Goal: Learn about a topic

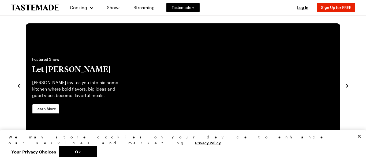
scroll to position [6, 0]
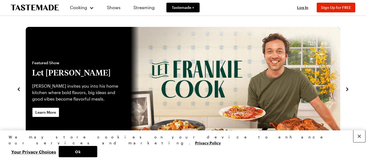
click at [360, 142] on button "Close" at bounding box center [360, 136] width 12 height 12
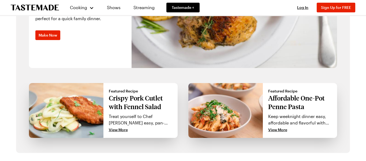
scroll to position [364, 0]
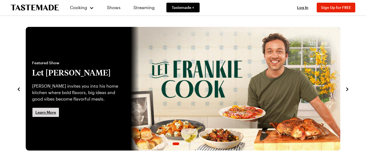
click at [36, 111] on span "Learn More" at bounding box center [45, 111] width 21 height 5
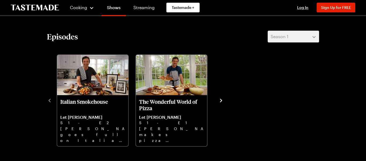
scroll to position [137, 0]
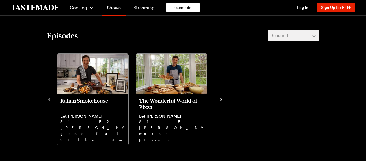
click at [223, 99] on icon "navigate to next item" at bounding box center [220, 99] width 5 height 5
click at [220, 98] on icon "navigate to next item" at bounding box center [220, 99] width 5 height 5
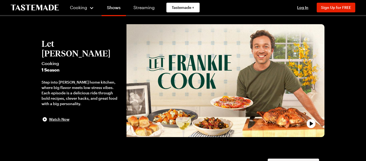
scroll to position [0, 0]
